Goal: Information Seeking & Learning: Learn about a topic

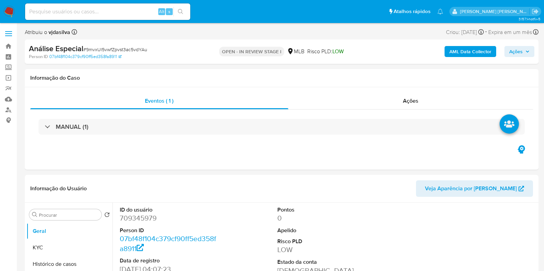
select select "10"
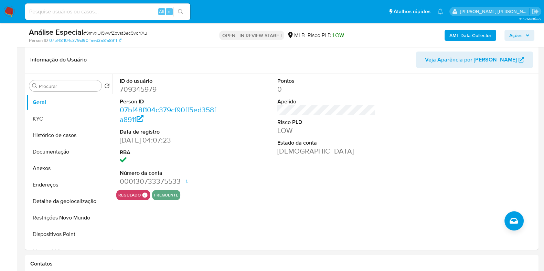
scroll to position [131, 0]
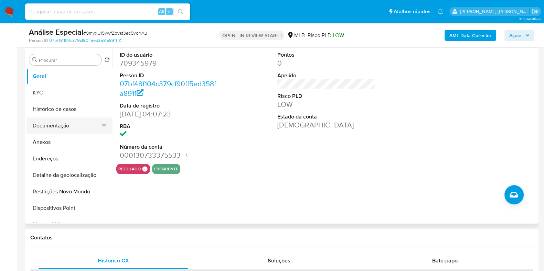
click at [67, 127] on button "Documentação" at bounding box center [66, 126] width 80 height 17
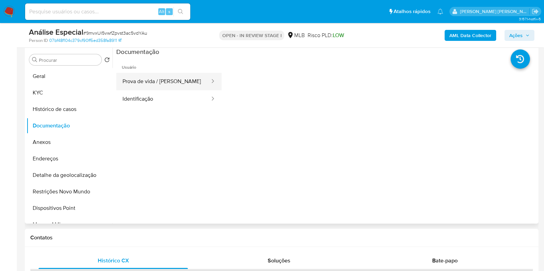
click at [170, 81] on button "Prova de vida / Selfie" at bounding box center [163, 82] width 94 height 18
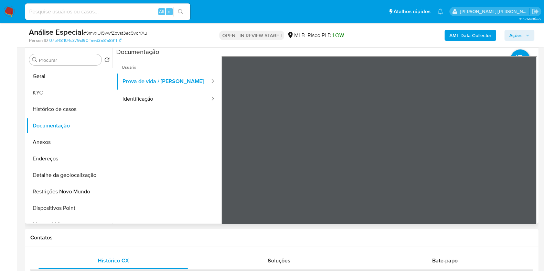
click at [295, 52] on section at bounding box center [326, 162] width 420 height 229
click at [159, 95] on button "Identificação" at bounding box center [163, 99] width 94 height 18
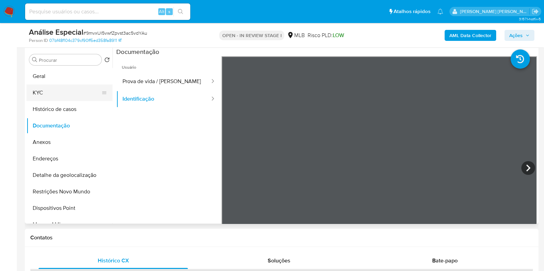
click at [76, 92] on button "KYC" at bounding box center [66, 93] width 80 height 17
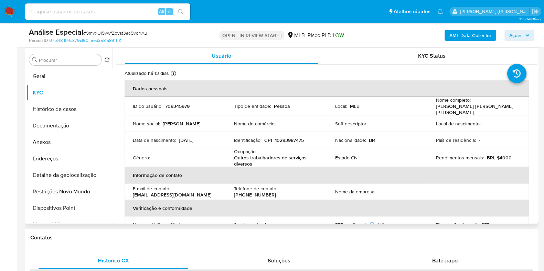
click at [249, 155] on p "Outros trabalhadores de serviços diversos" at bounding box center [275, 161] width 82 height 12
copy div "Ocupação : Outros trabalhadores de serviços diversos"
click at [459, 253] on div "Bate-papo" at bounding box center [444, 261] width 149 height 17
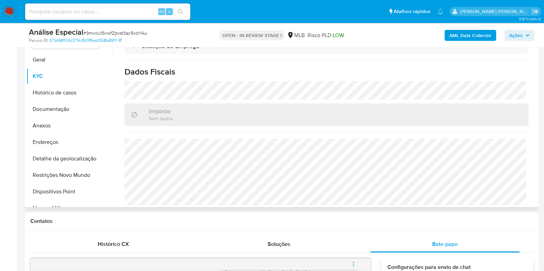
scroll to position [301, 0]
click at [69, 52] on button "Geral" at bounding box center [66, 60] width 80 height 17
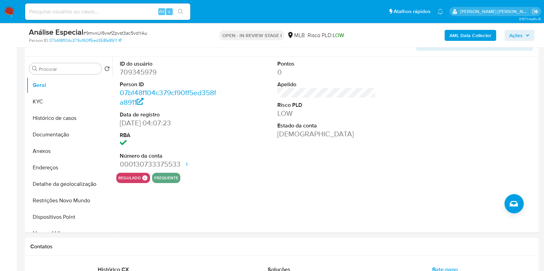
scroll to position [120, 0]
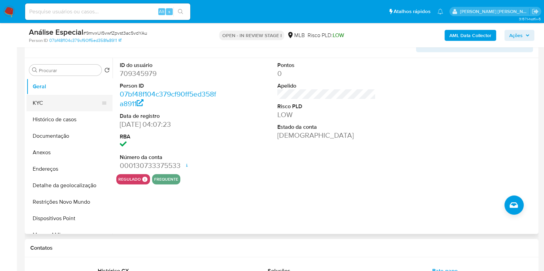
click at [63, 101] on button "KYC" at bounding box center [66, 103] width 80 height 17
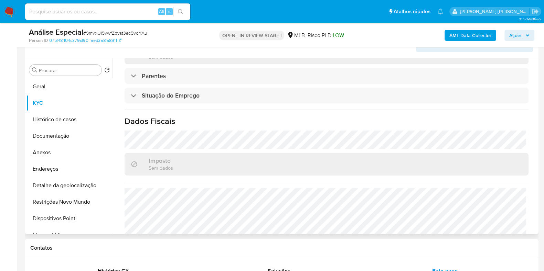
scroll to position [301, 0]
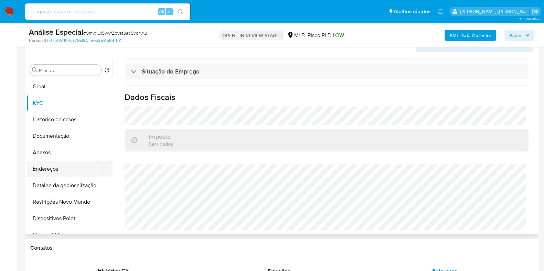
click at [73, 171] on button "Endereços" at bounding box center [66, 169] width 80 height 17
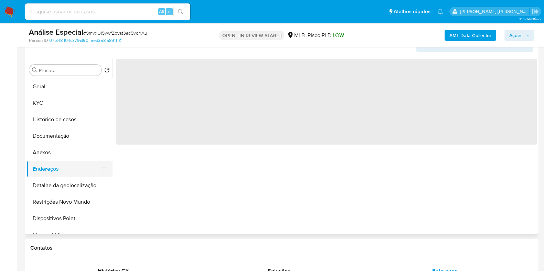
scroll to position [0, 0]
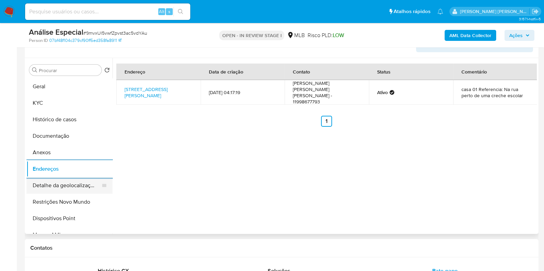
click at [80, 190] on button "Detalhe da geolocalização" at bounding box center [66, 185] width 80 height 17
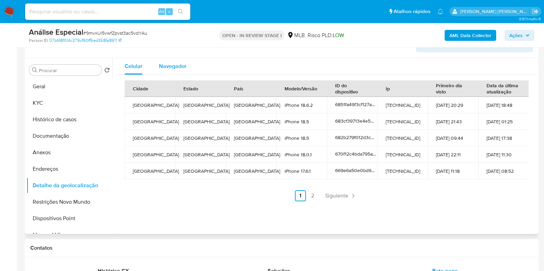
click at [165, 69] on span "Navegador" at bounding box center [173, 66] width 28 height 8
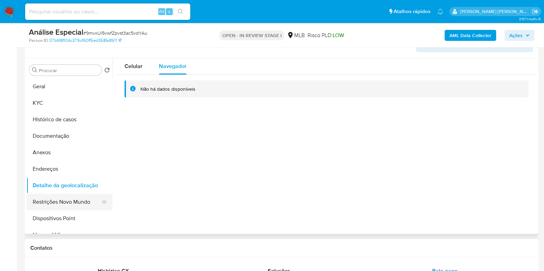
click at [79, 199] on button "Restrições Novo Mundo" at bounding box center [66, 202] width 80 height 17
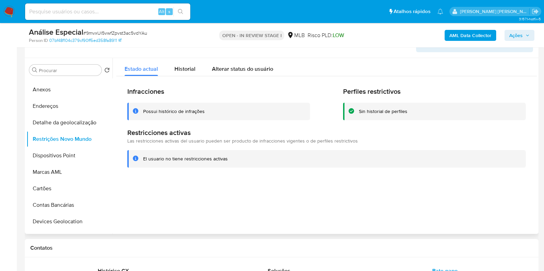
scroll to position [80, 0]
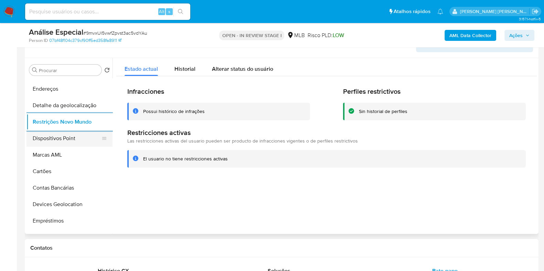
click at [68, 135] on button "Dispositivos Point" at bounding box center [66, 138] width 80 height 17
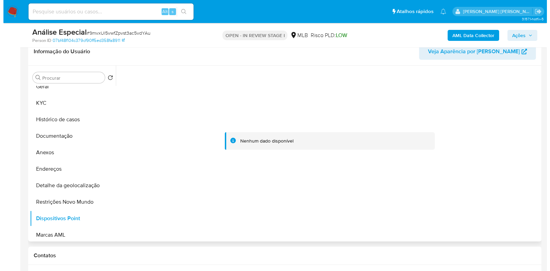
scroll to position [0, 0]
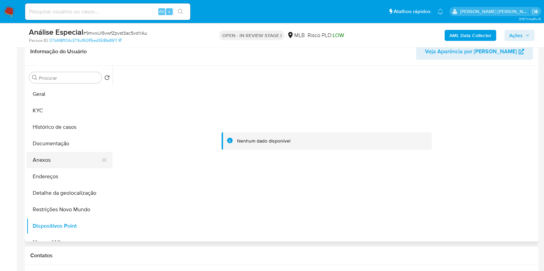
click at [69, 160] on button "Anexos" at bounding box center [66, 160] width 80 height 17
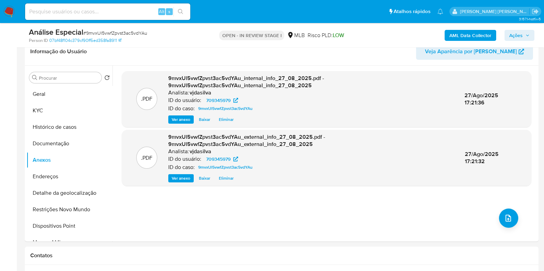
click at [471, 33] on b "AML Data Collector" at bounding box center [470, 35] width 42 height 11
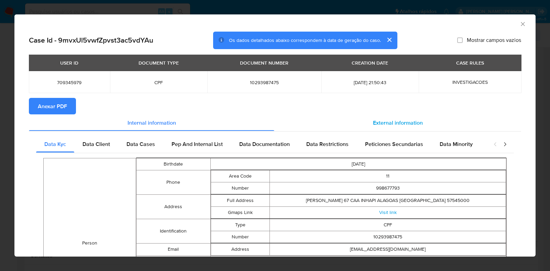
click at [383, 117] on div "External information" at bounding box center [397, 123] width 247 height 17
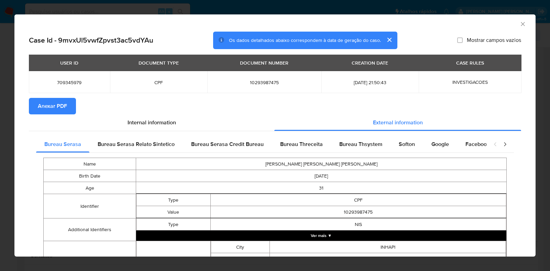
click at [321, 232] on button "Ver mais ▼" at bounding box center [321, 236] width 370 height 10
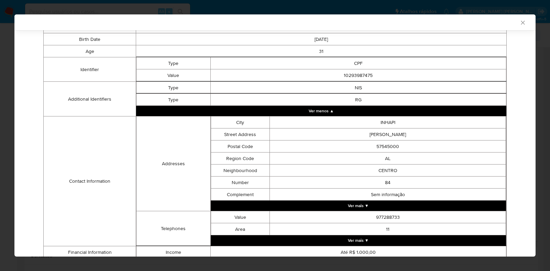
scroll to position [188, 0]
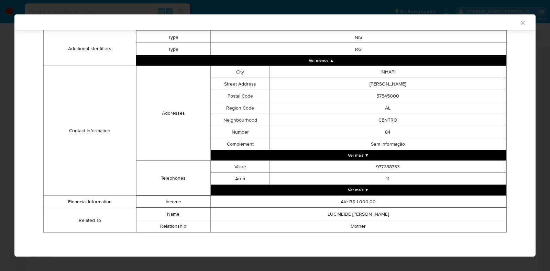
click at [414, 188] on button "Ver mais ▼" at bounding box center [359, 190] width 296 height 10
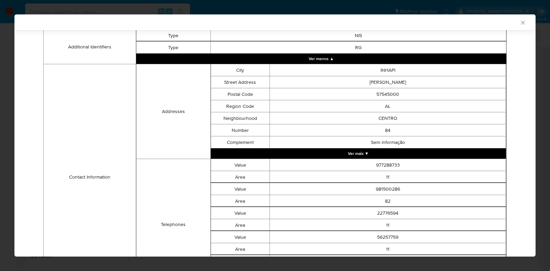
click at [408, 156] on button "Ver mais ▼" at bounding box center [359, 154] width 296 height 10
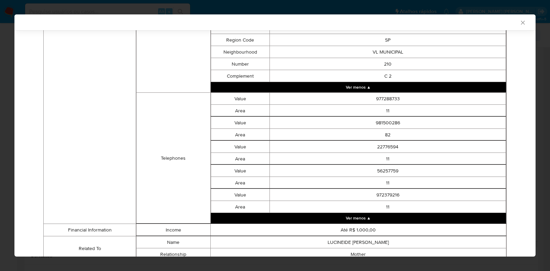
scroll to position [1131, 0]
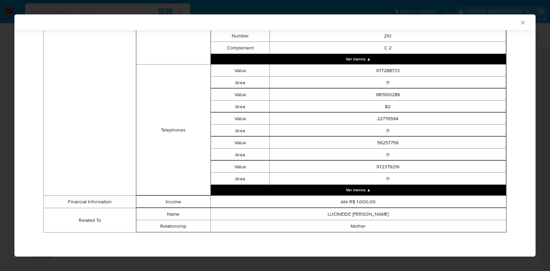
click at [516, 17] on div "AML Data Collector" at bounding box center [274, 22] width 521 height 16
click at [520, 23] on icon "Fechar a janela" at bounding box center [523, 22] width 7 height 7
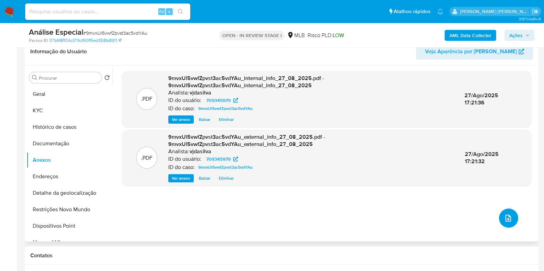
click at [505, 217] on icon "upload-file" at bounding box center [508, 218] width 8 height 8
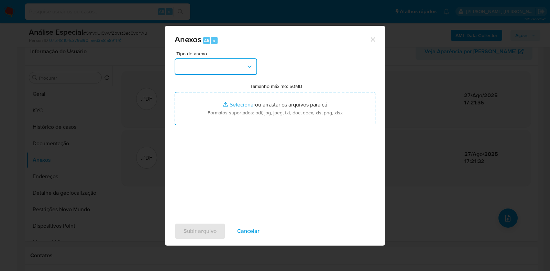
click at [250, 66] on icon "button" at bounding box center [249, 66] width 7 height 7
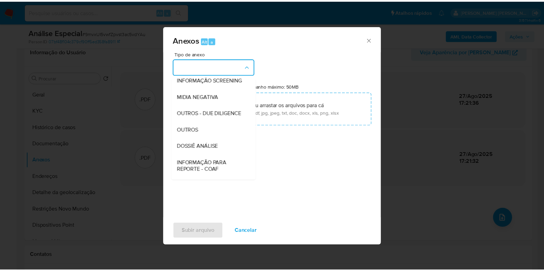
scroll to position [106, 0]
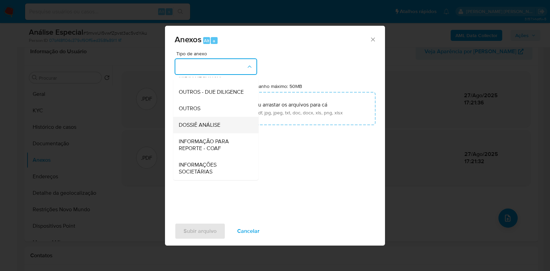
click at [221, 126] on div "DOSSIÊ ANÁLISE" at bounding box center [214, 125] width 70 height 17
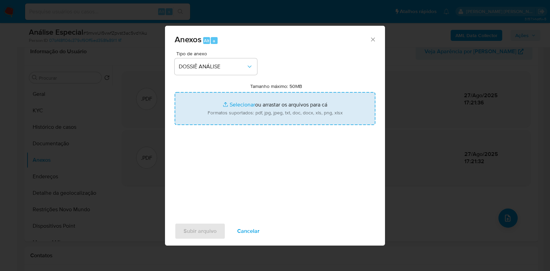
type input "C:\fakepath\SAR - XXXX - CPF 10293987475 - SUELY FRANCA DE SOUZA FERREIRA.pdf"
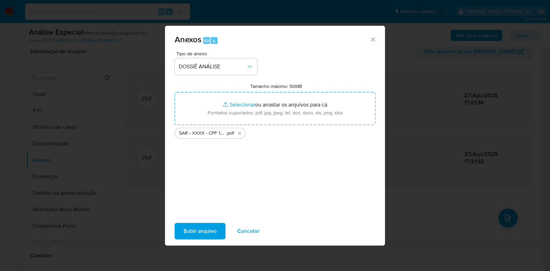
click at [212, 226] on span "Subir arquivo" at bounding box center [200, 231] width 33 height 15
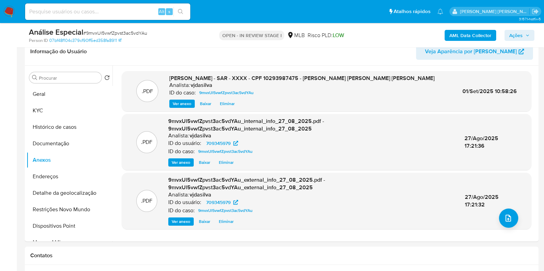
click at [520, 36] on span "Ações" at bounding box center [515, 35] width 13 height 11
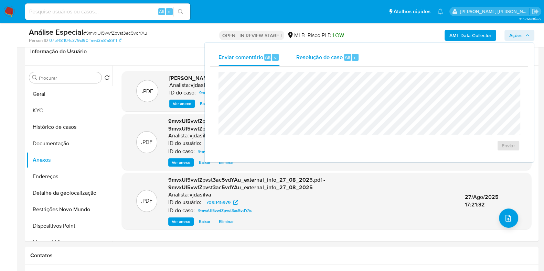
click at [306, 60] on span "Resolução do caso" at bounding box center [319, 57] width 46 height 8
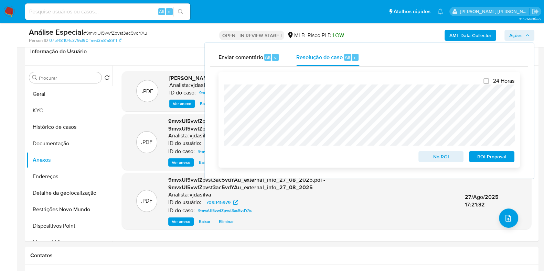
click at [492, 159] on span "ROI Proposal" at bounding box center [491, 157] width 36 height 10
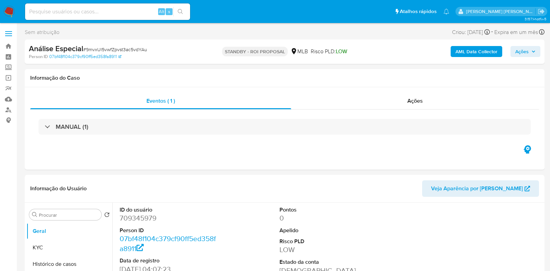
select select "10"
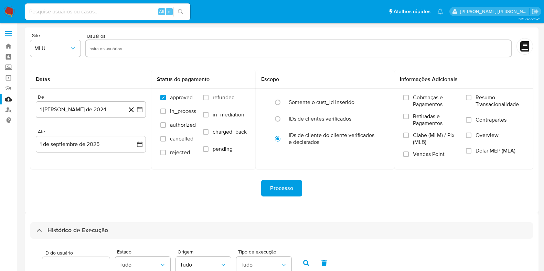
select select "100"
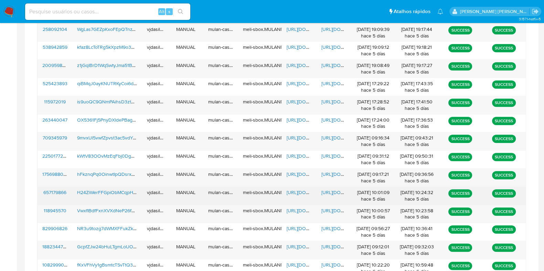
click at [338, 189] on span "[URL][DOMAIN_NAME]" at bounding box center [344, 192] width 47 height 7
click at [293, 189] on span "[URL][DOMAIN_NAME]" at bounding box center [309, 192] width 47 height 7
click at [113, 192] on span "H24ZiWerFFGpiObMCqpHR0sF" at bounding box center [110, 192] width 67 height 7
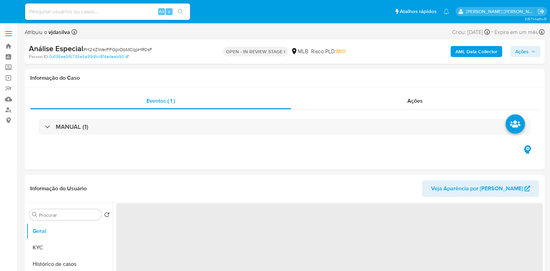
select select "10"
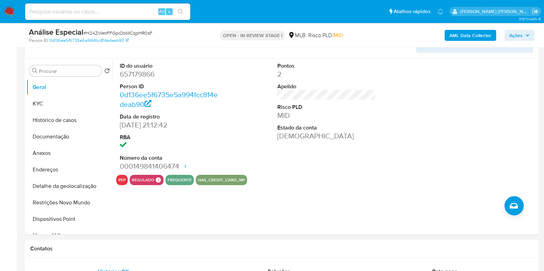
scroll to position [151, 0]
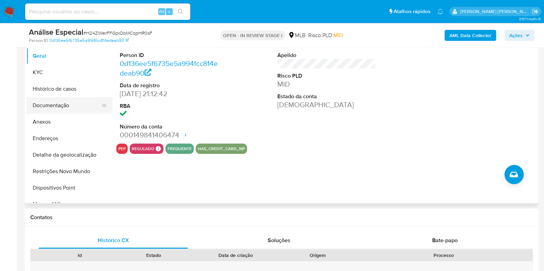
click at [60, 103] on button "Documentação" at bounding box center [66, 105] width 80 height 17
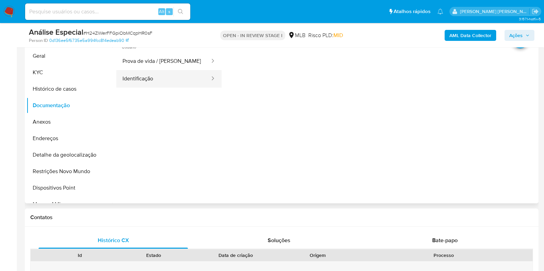
click at [143, 77] on button "Identificação" at bounding box center [163, 79] width 94 height 18
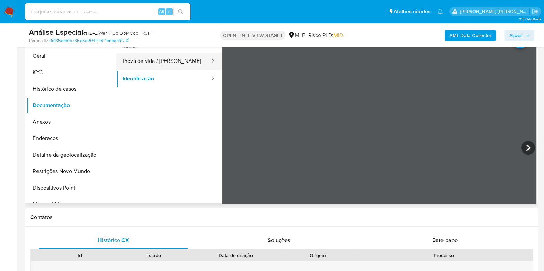
click at [143, 54] on button "Prova de vida / Selfie" at bounding box center [163, 62] width 94 height 18
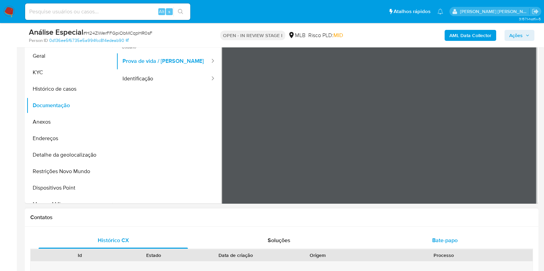
click at [461, 244] on div "Bate-papo" at bounding box center [444, 240] width 149 height 17
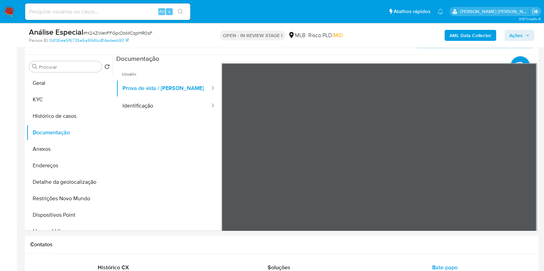
scroll to position [53, 0]
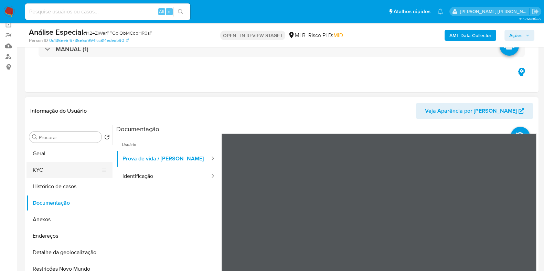
click at [75, 171] on button "KYC" at bounding box center [66, 170] width 80 height 17
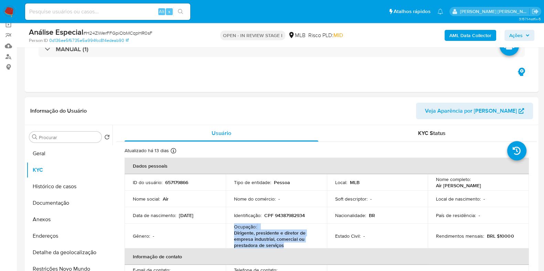
drag, startPoint x: 234, startPoint y: 228, endPoint x: 287, endPoint y: 248, distance: 56.8
click at [287, 248] on div "Ocupação : Dirigente, presidente e diretor de empresa industrial, comercial ou …" at bounding box center [276, 236] width 85 height 25
copy div "Ocupação : Dirigente, presidente e diretor de empresa industrial, comercial ou …"
click at [68, 186] on button "Histórico de casos" at bounding box center [66, 186] width 80 height 17
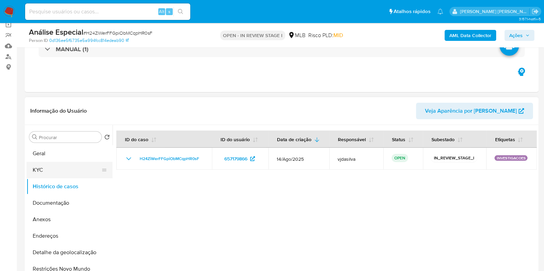
click at [70, 168] on button "KYC" at bounding box center [66, 170] width 80 height 17
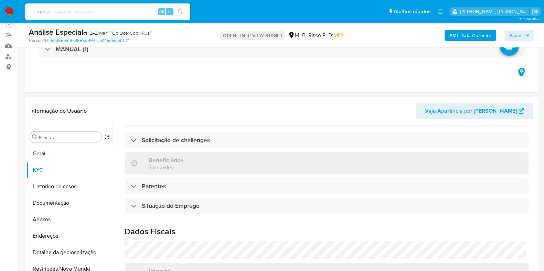
scroll to position [307, 0]
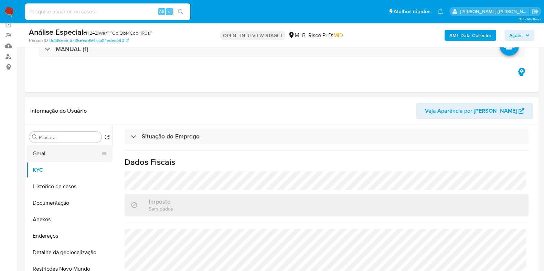
click at [77, 160] on button "Geral" at bounding box center [66, 153] width 80 height 17
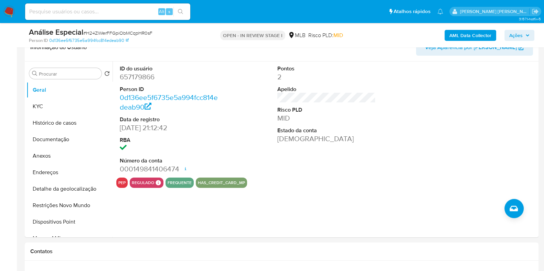
scroll to position [108, 0]
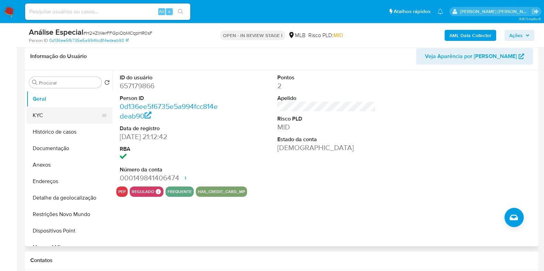
click at [61, 120] on button "KYC" at bounding box center [66, 115] width 80 height 17
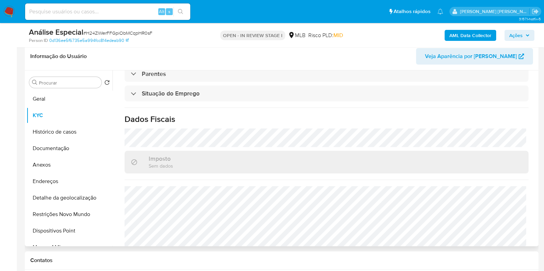
scroll to position [307, 0]
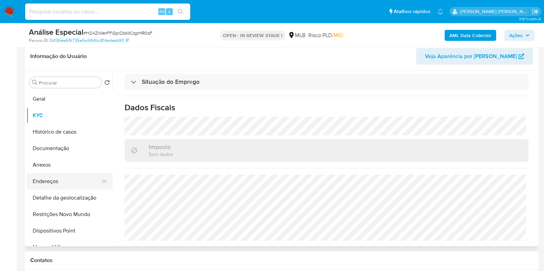
click at [70, 183] on button "Endereços" at bounding box center [66, 181] width 80 height 17
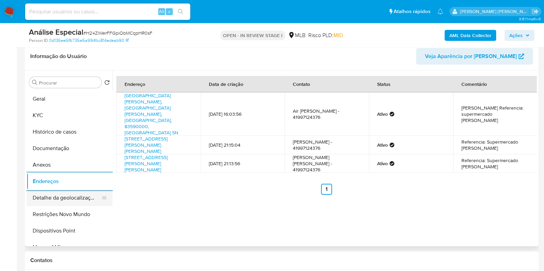
click at [56, 199] on button "Detalhe da geolocalização" at bounding box center [66, 198] width 80 height 17
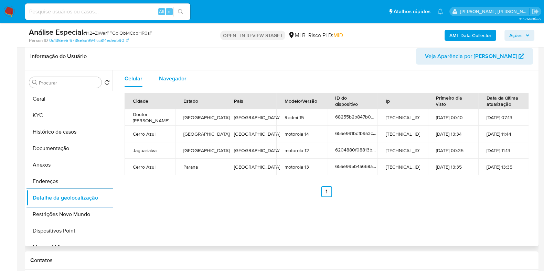
click at [179, 76] on span "Navegador" at bounding box center [173, 79] width 28 height 8
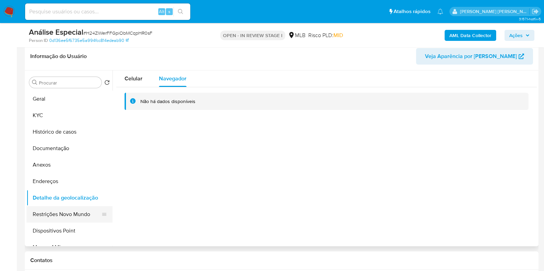
click at [53, 214] on button "Restrições Novo Mundo" at bounding box center [66, 214] width 80 height 17
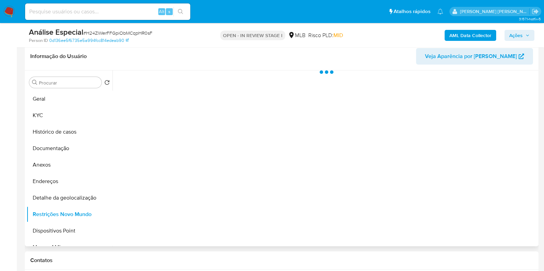
drag, startPoint x: 108, startPoint y: 126, endPoint x: 111, endPoint y: 135, distance: 9.4
click at [111, 135] on ul "Geral KYC Histórico de casos Documentação Anexos Endereços Detalhe da geolocali…" at bounding box center [69, 168] width 86 height 155
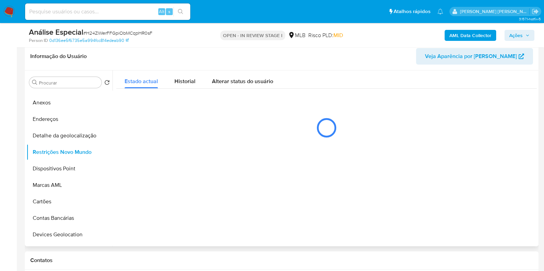
scroll to position [70, 0]
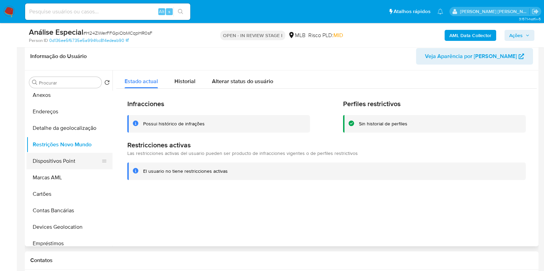
click at [76, 165] on button "Dispositivos Point" at bounding box center [66, 161] width 80 height 17
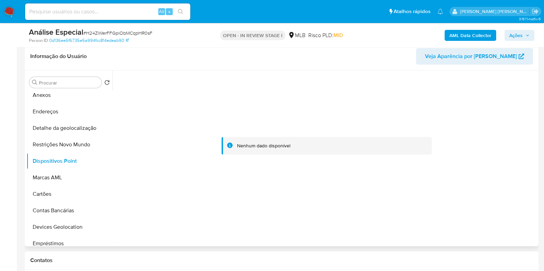
scroll to position [0, 0]
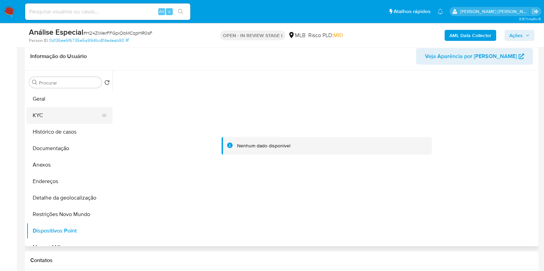
click at [74, 118] on button "KYC" at bounding box center [66, 115] width 80 height 17
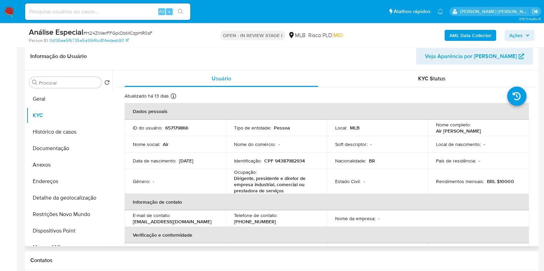
drag, startPoint x: 536, startPoint y: 107, endPoint x: 534, endPoint y: 178, distance: 70.9
click at [534, 178] on div "Procurar Retornar ao pedido padrão Geral KYC Histórico de casos Documentação An…" at bounding box center [281, 158] width 513 height 176
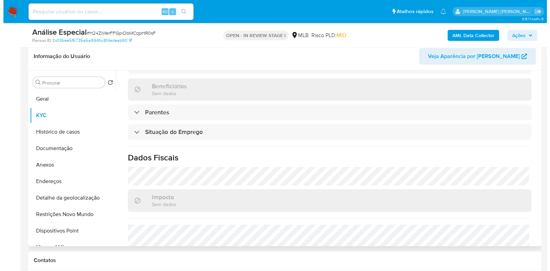
scroll to position [307, 0]
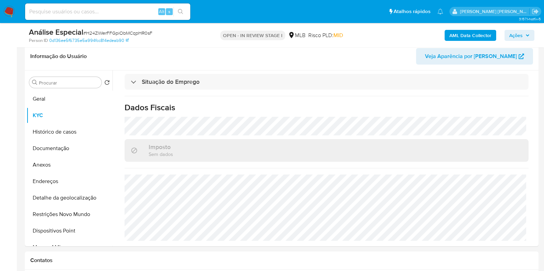
click at [462, 35] on b "AML Data Collector" at bounding box center [470, 35] width 42 height 11
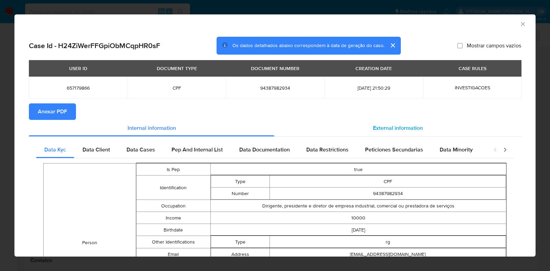
click at [385, 128] on span "External information" at bounding box center [398, 128] width 50 height 8
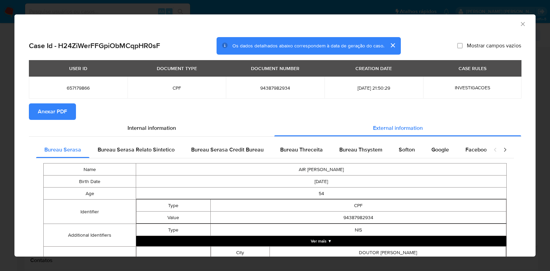
click at [370, 238] on button "Ver mais ▼" at bounding box center [321, 241] width 370 height 10
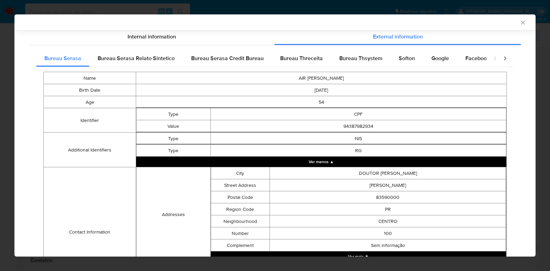
scroll to position [194, 0]
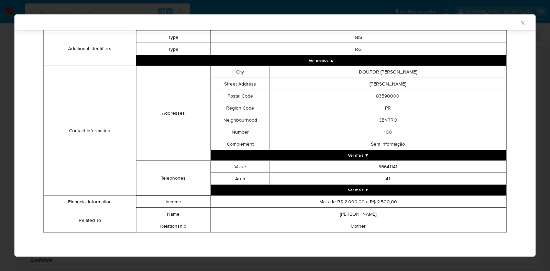
click at [385, 196] on th "closure-recommendation-modal" at bounding box center [358, 196] width 296 height 0
click at [377, 188] on button "Ver mais ▼" at bounding box center [359, 190] width 296 height 10
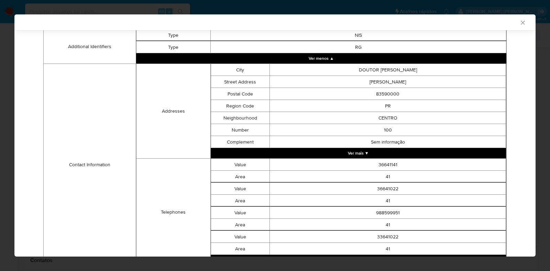
click at [381, 160] on td "36641141" at bounding box center [388, 165] width 236 height 12
click at [379, 154] on button "Ver mais ▼" at bounding box center [359, 153] width 296 height 10
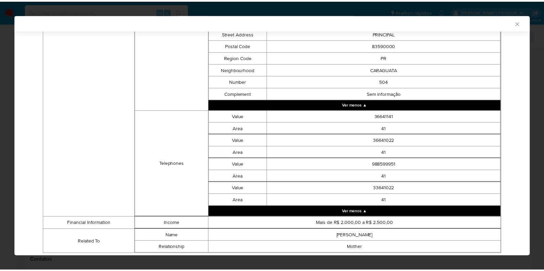
scroll to position [1366, 0]
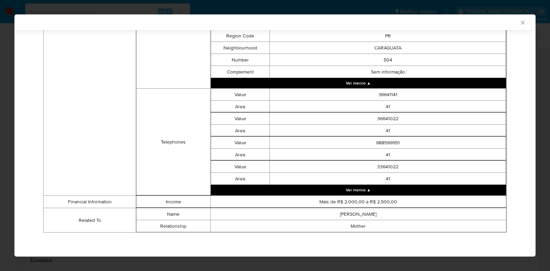
click at [521, 24] on icon "Fechar a janela" at bounding box center [523, 23] width 4 height 4
